Goal: Task Accomplishment & Management: Manage account settings

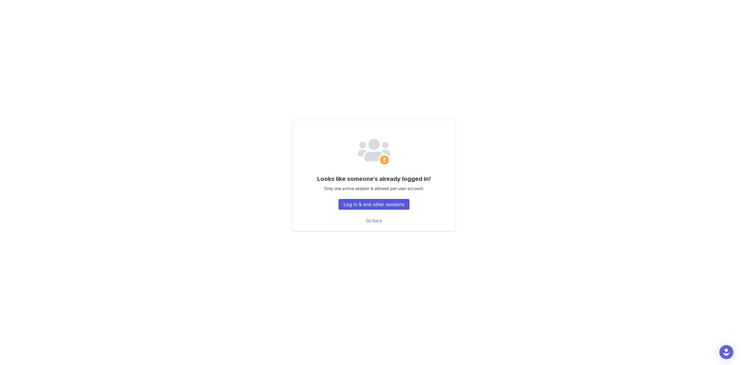
click at [374, 203] on button "Log in & end other sessions" at bounding box center [374, 204] width 71 height 11
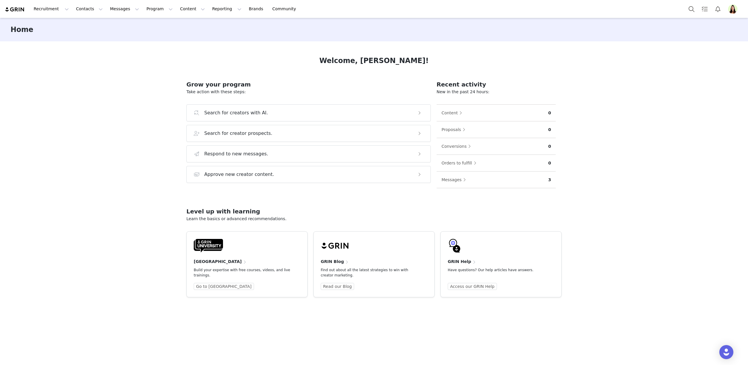
click at [726, 10] on button "Profile" at bounding box center [734, 8] width 19 height 9
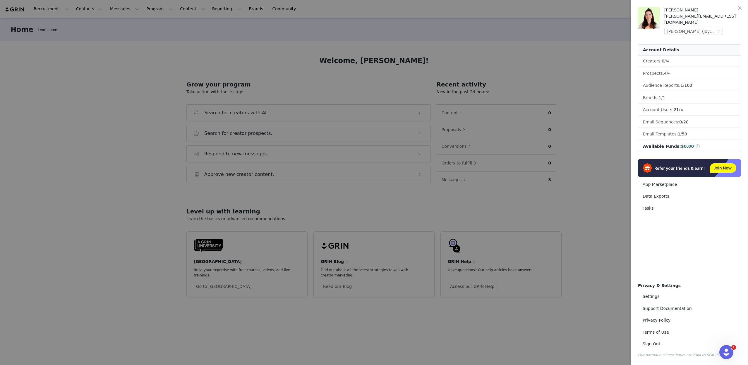
click at [706, 29] on div "[PERSON_NAME] [PERSON_NAME][EMAIL_ADDRESS][DOMAIN_NAME] [PERSON_NAME] (Joybyte)" at bounding box center [703, 21] width 77 height 28
click at [705, 28] on div "[PERSON_NAME] (Joybyte)" at bounding box center [691, 31] width 49 height 6
click at [692, 45] on li "Nordic Wave (Joybyte)" at bounding box center [706, 44] width 82 height 9
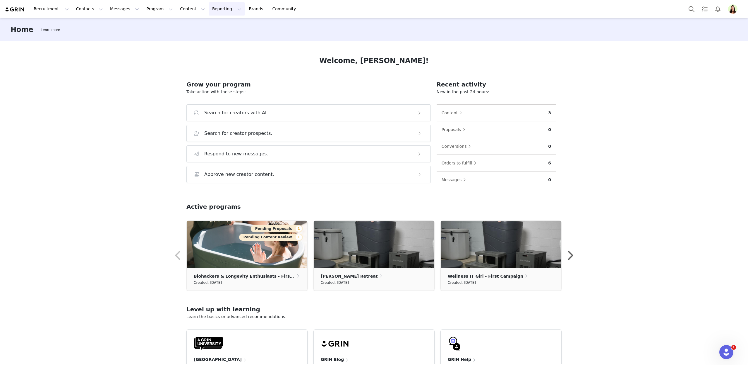
click at [209, 4] on button "Reporting Reporting" at bounding box center [227, 8] width 36 height 13
click at [212, 27] on p "Dashboard" at bounding box center [210, 26] width 22 height 6
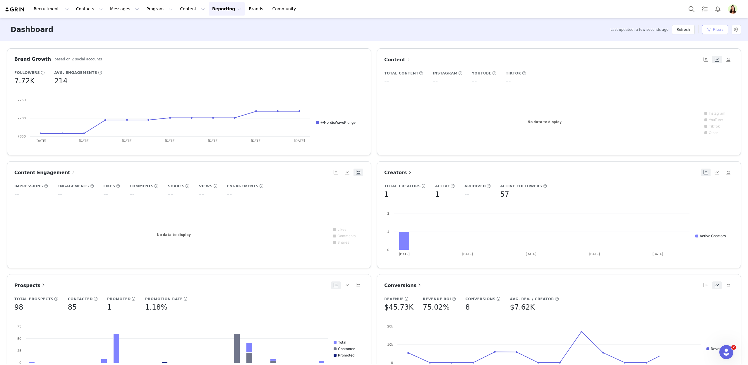
click at [713, 33] on button "Filters" at bounding box center [715, 29] width 26 height 9
click at [667, 337] on button "Apply Filters" at bounding box center [667, 338] width 38 height 12
